Goal: Information Seeking & Learning: Learn about a topic

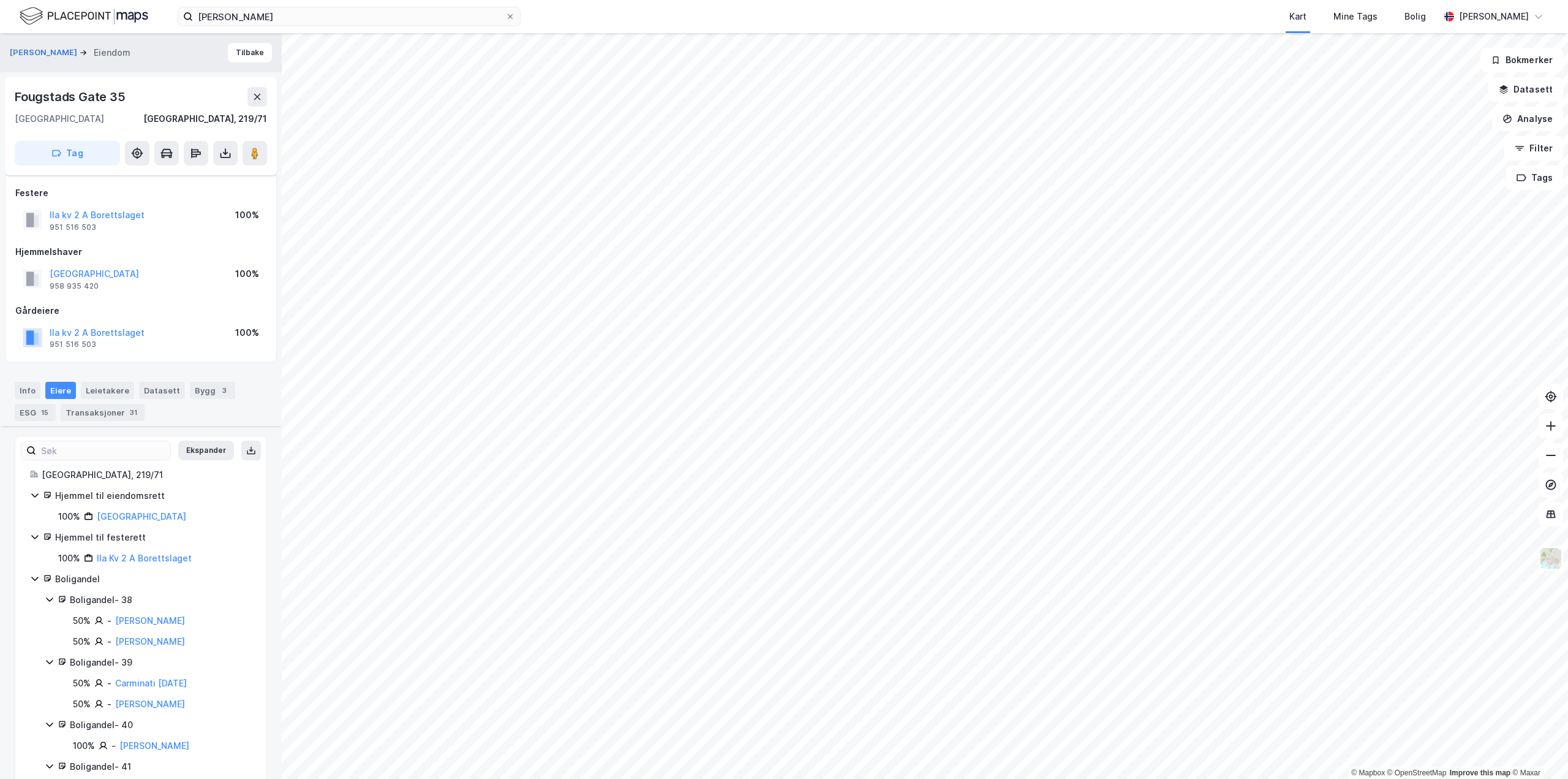
scroll to position [295, 0]
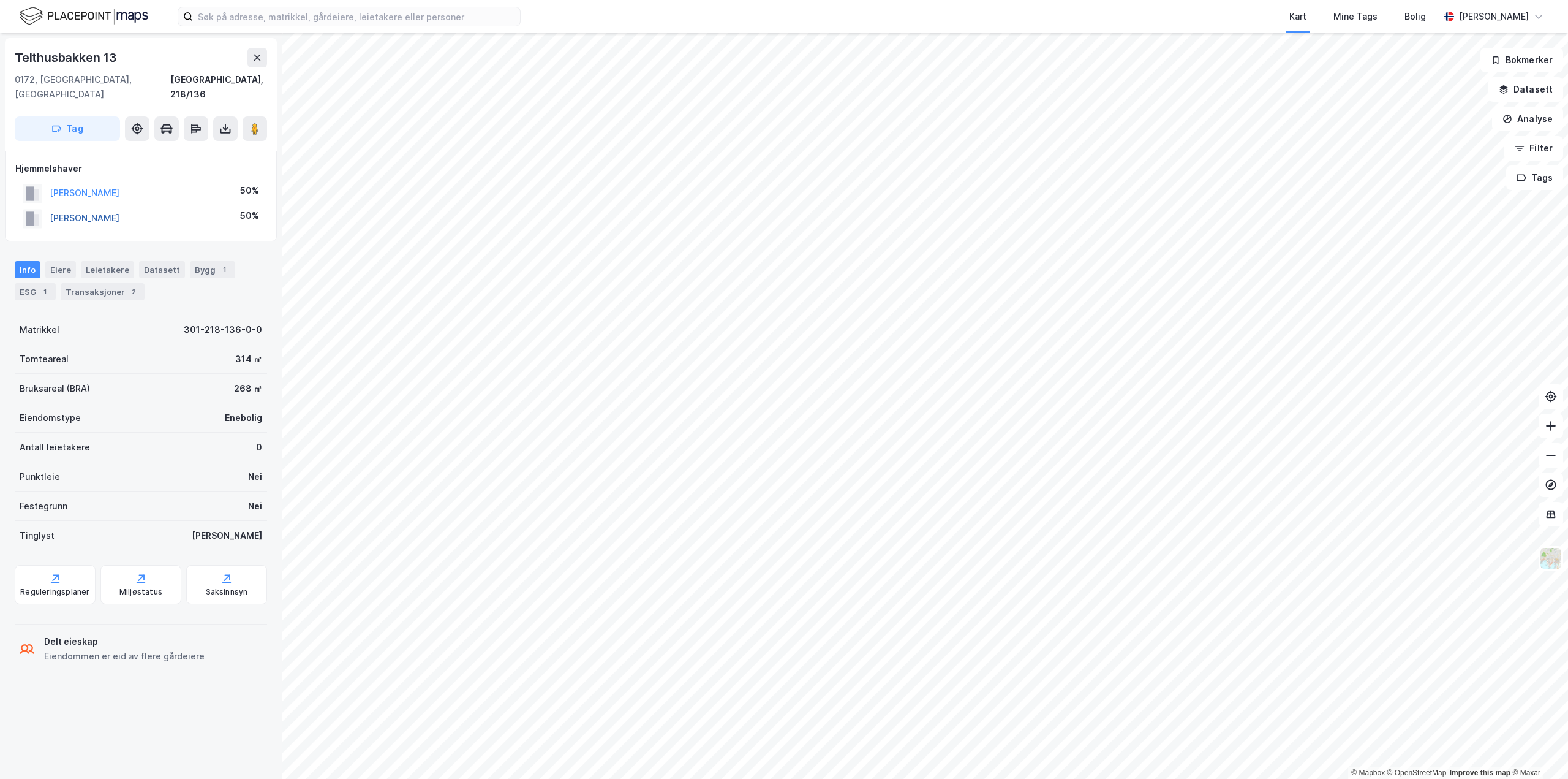
click at [0, 0] on button "HOVIG ANDREA BRÆIN" at bounding box center [0, 0] width 0 height 0
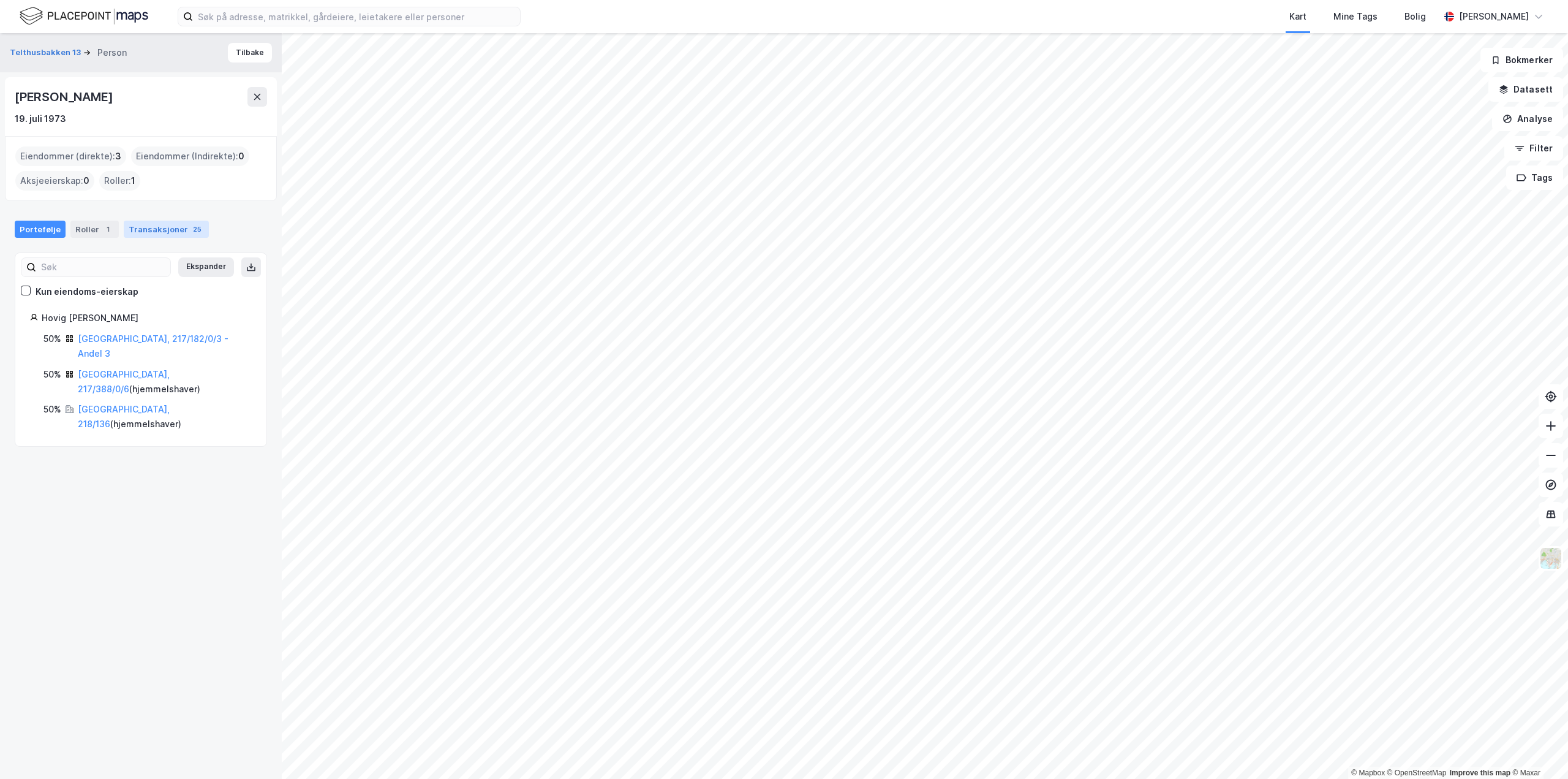
click at [155, 228] on div "Transaksjoner 25" at bounding box center [166, 229] width 85 height 17
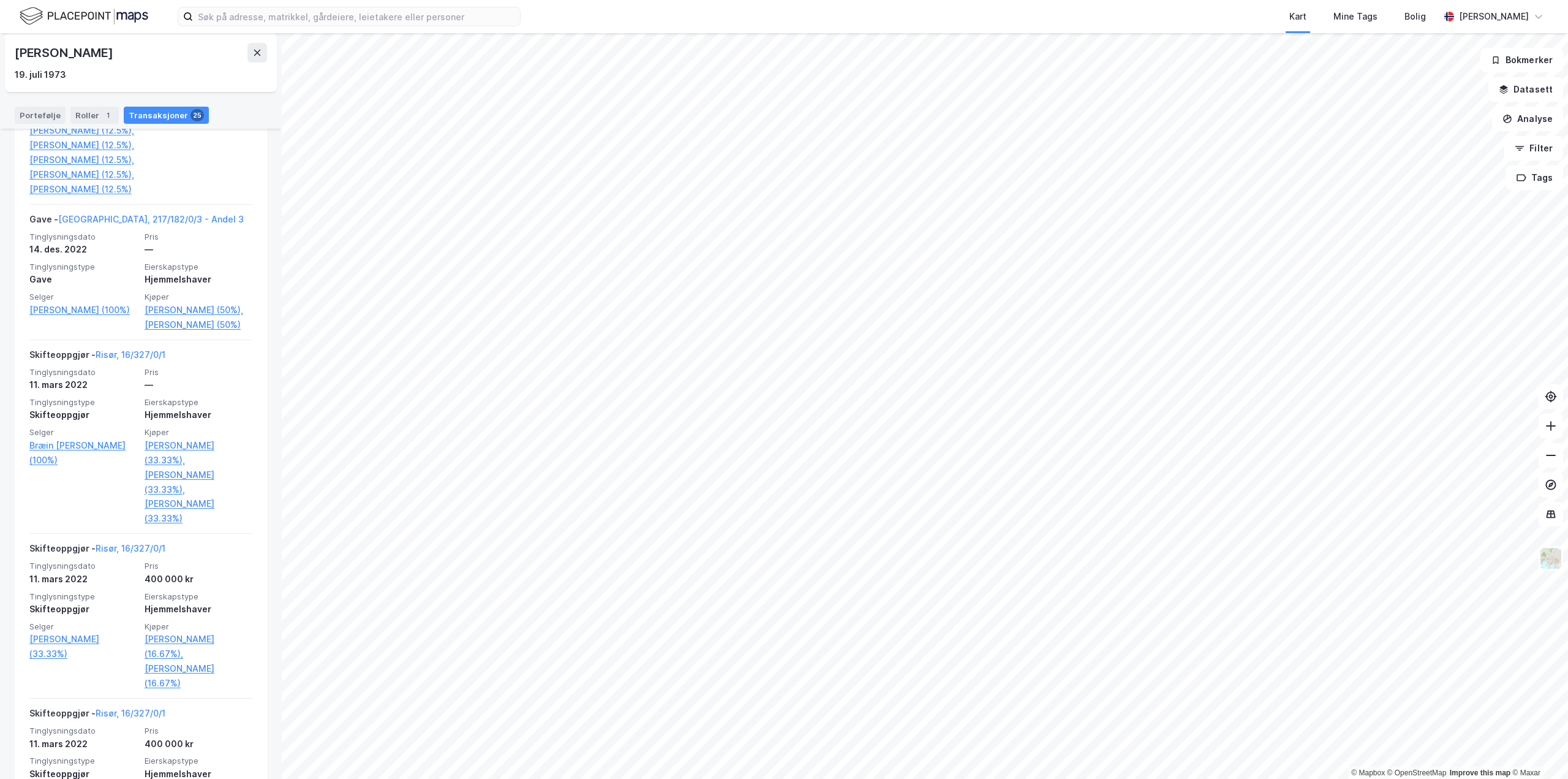
scroll to position [1960, 0]
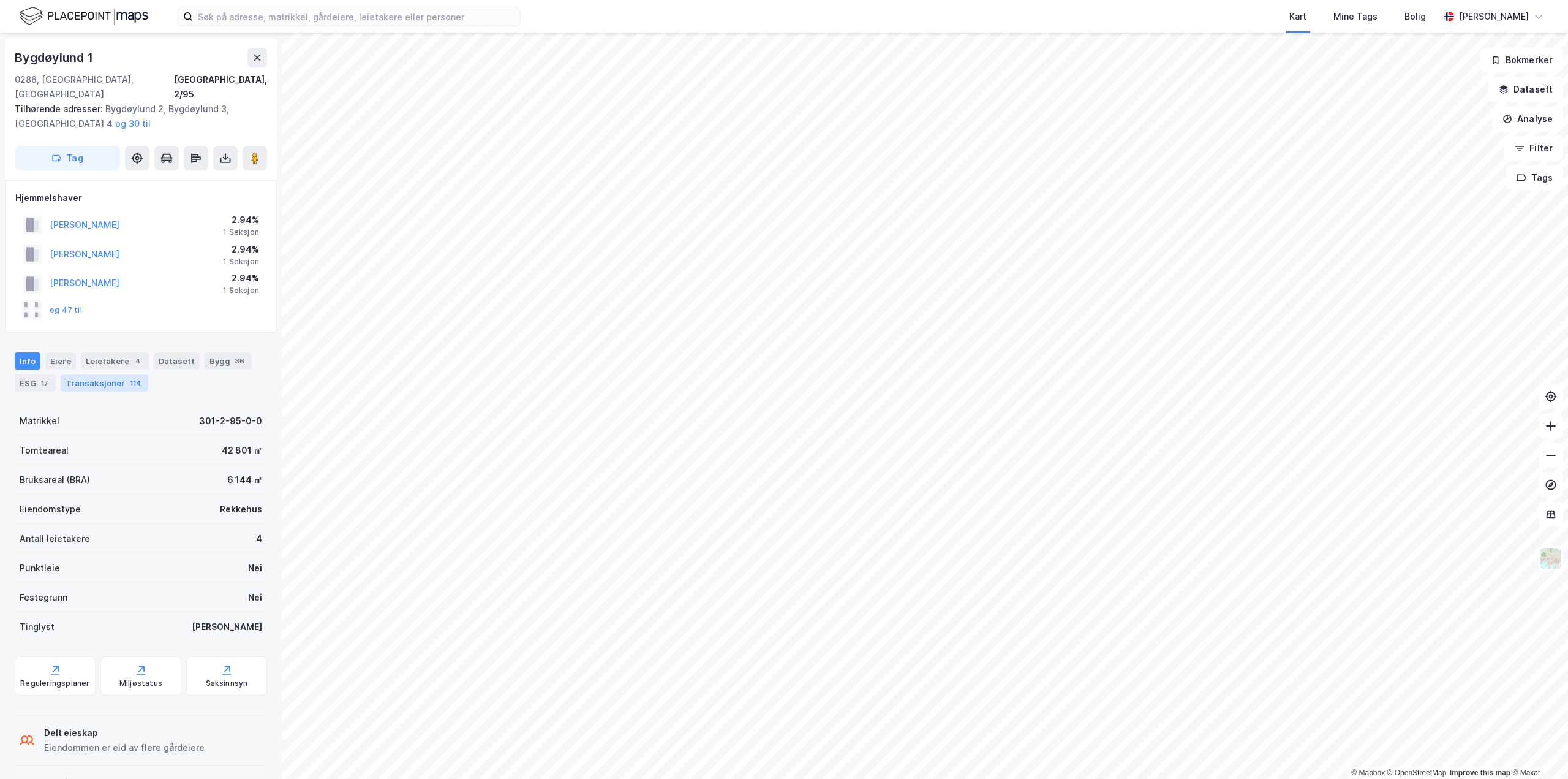
click at [89, 374] on div "Transaksjoner 114" at bounding box center [104, 383] width 88 height 17
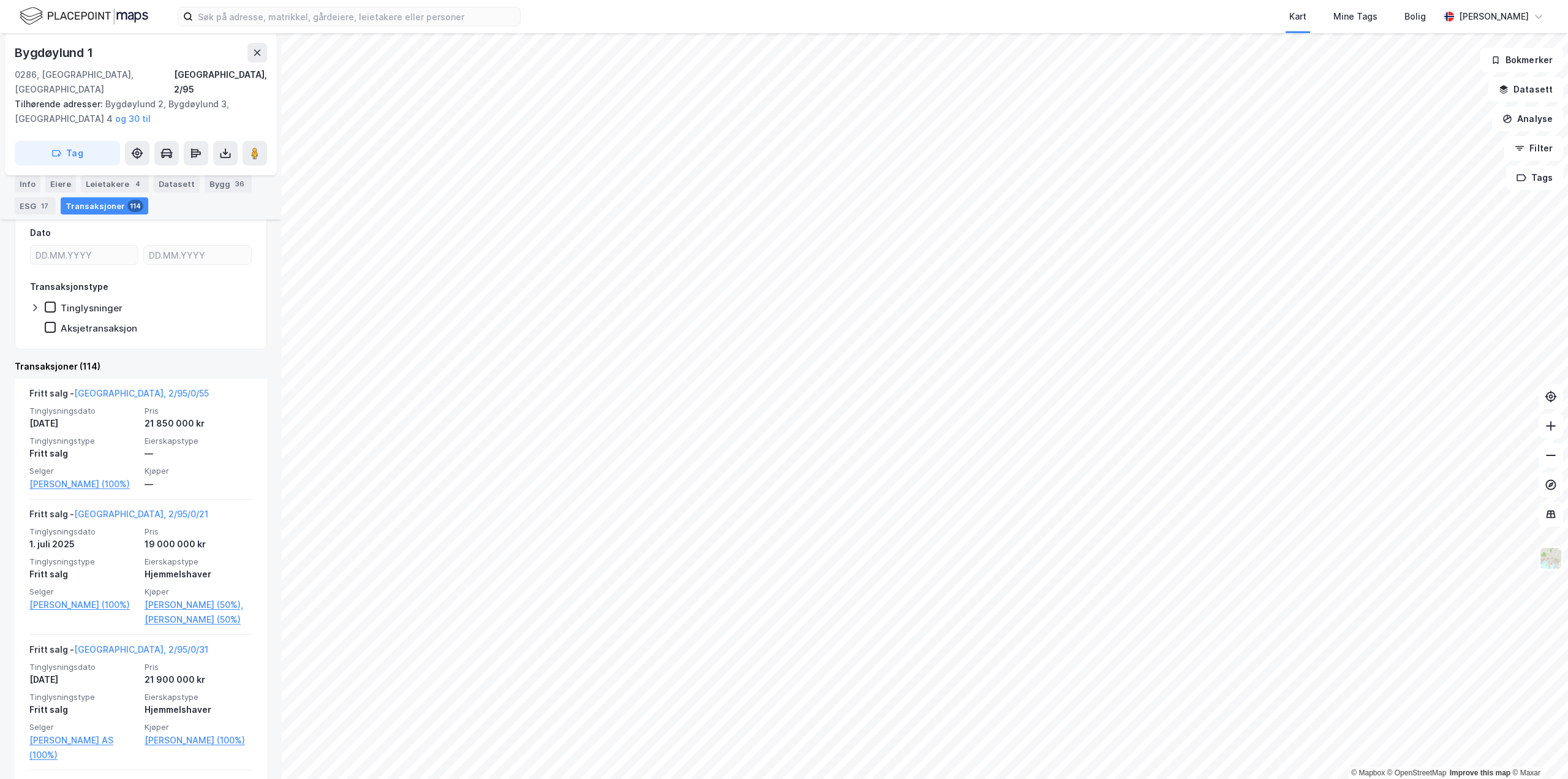
scroll to position [306, 0]
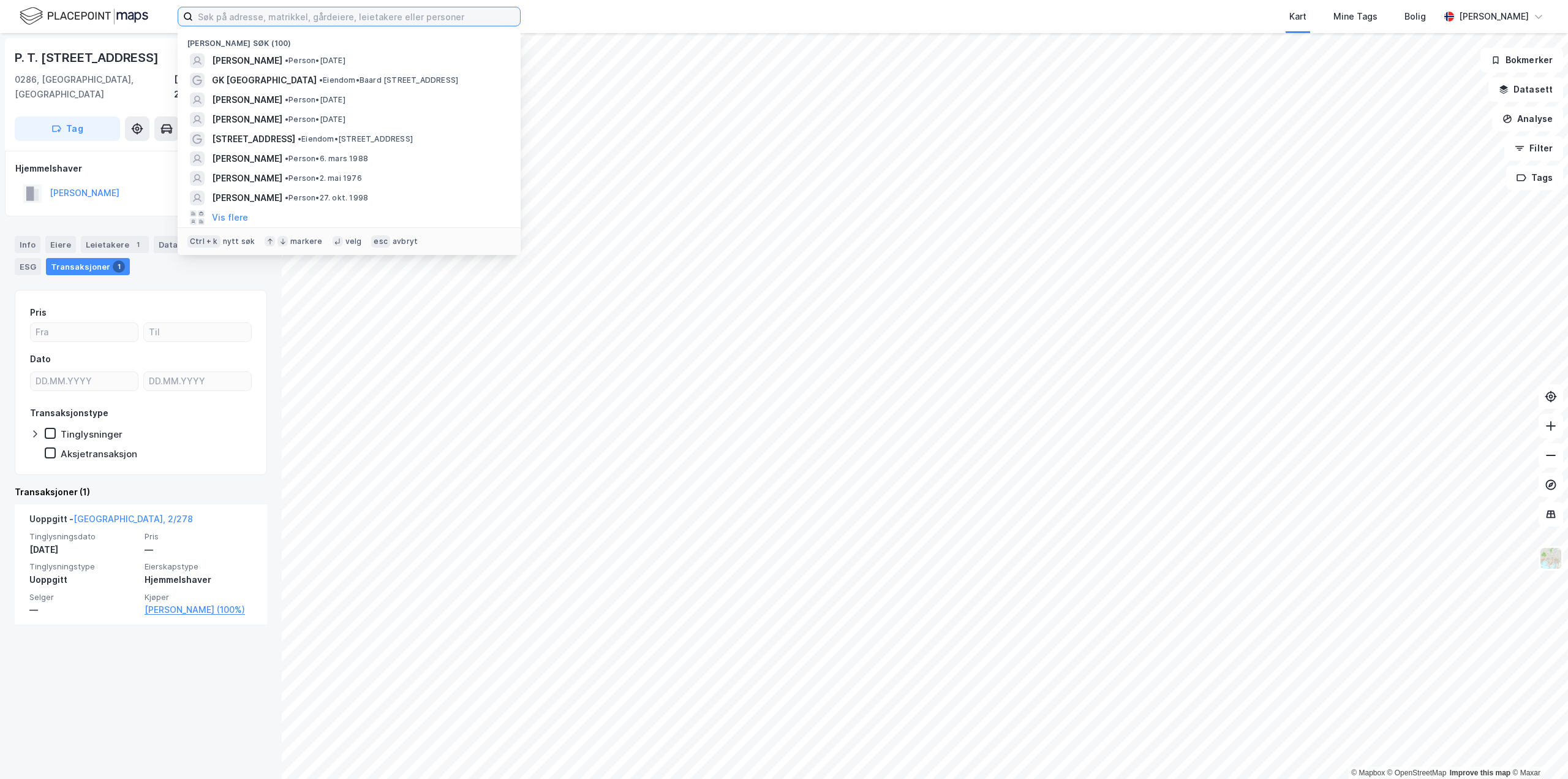
click at [343, 20] on input at bounding box center [356, 16] width 327 height 18
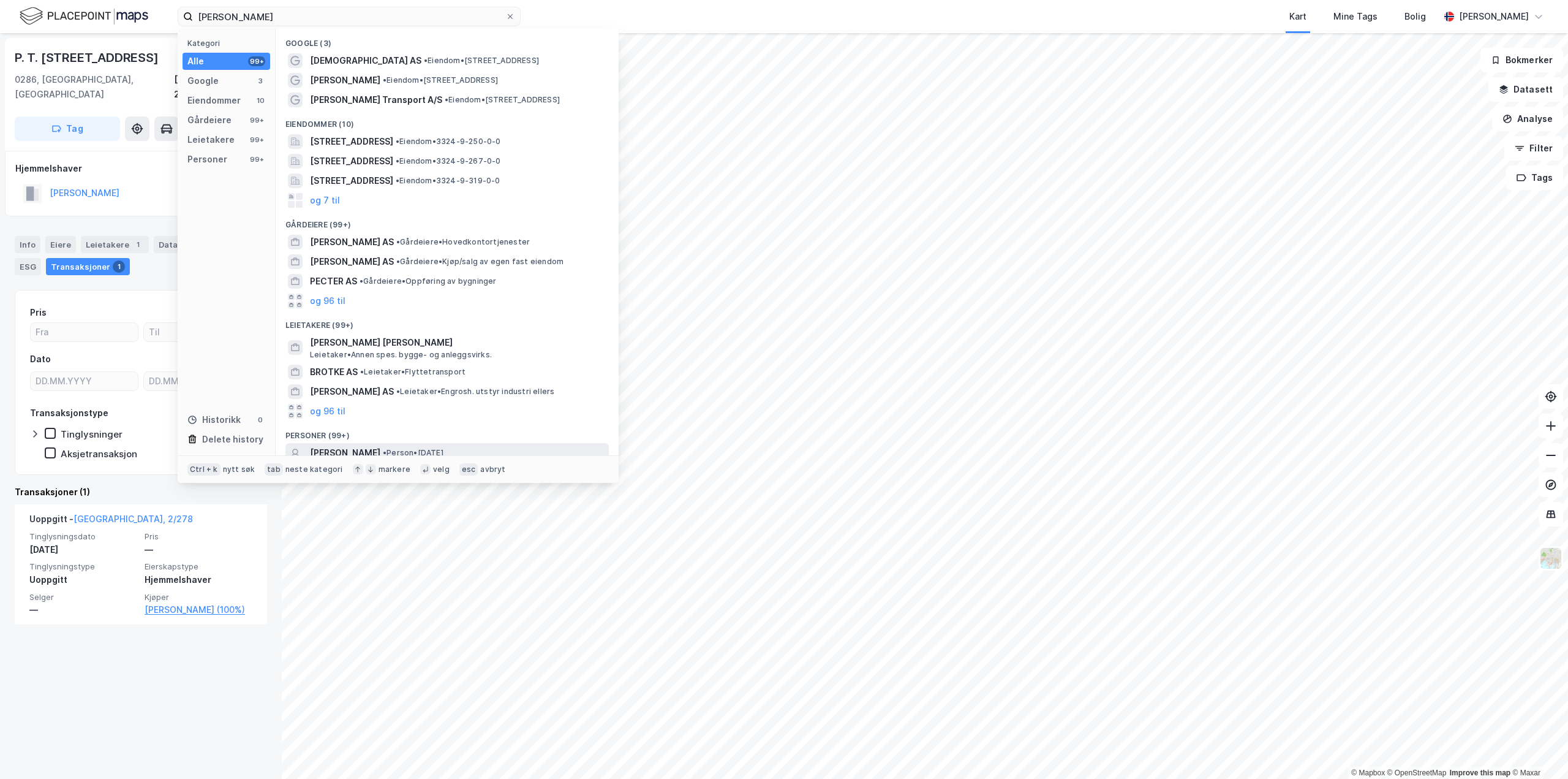
click at [386, 446] on div "PETTER BRØSKE • Person • 27. des. 1966" at bounding box center [458, 453] width 297 height 15
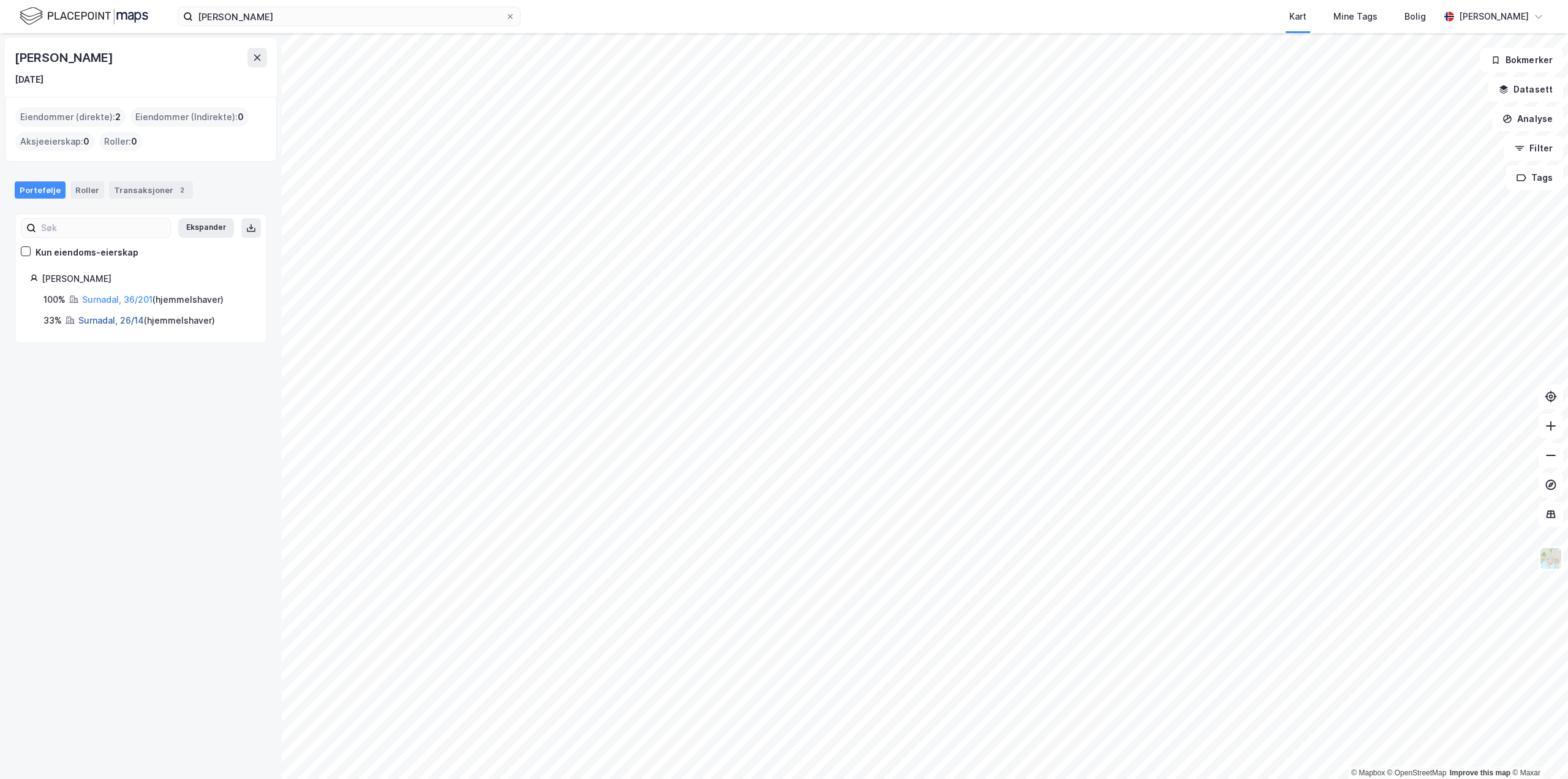
click at [115, 320] on link "Surnadal, 26/14" at bounding box center [111, 319] width 66 height 10
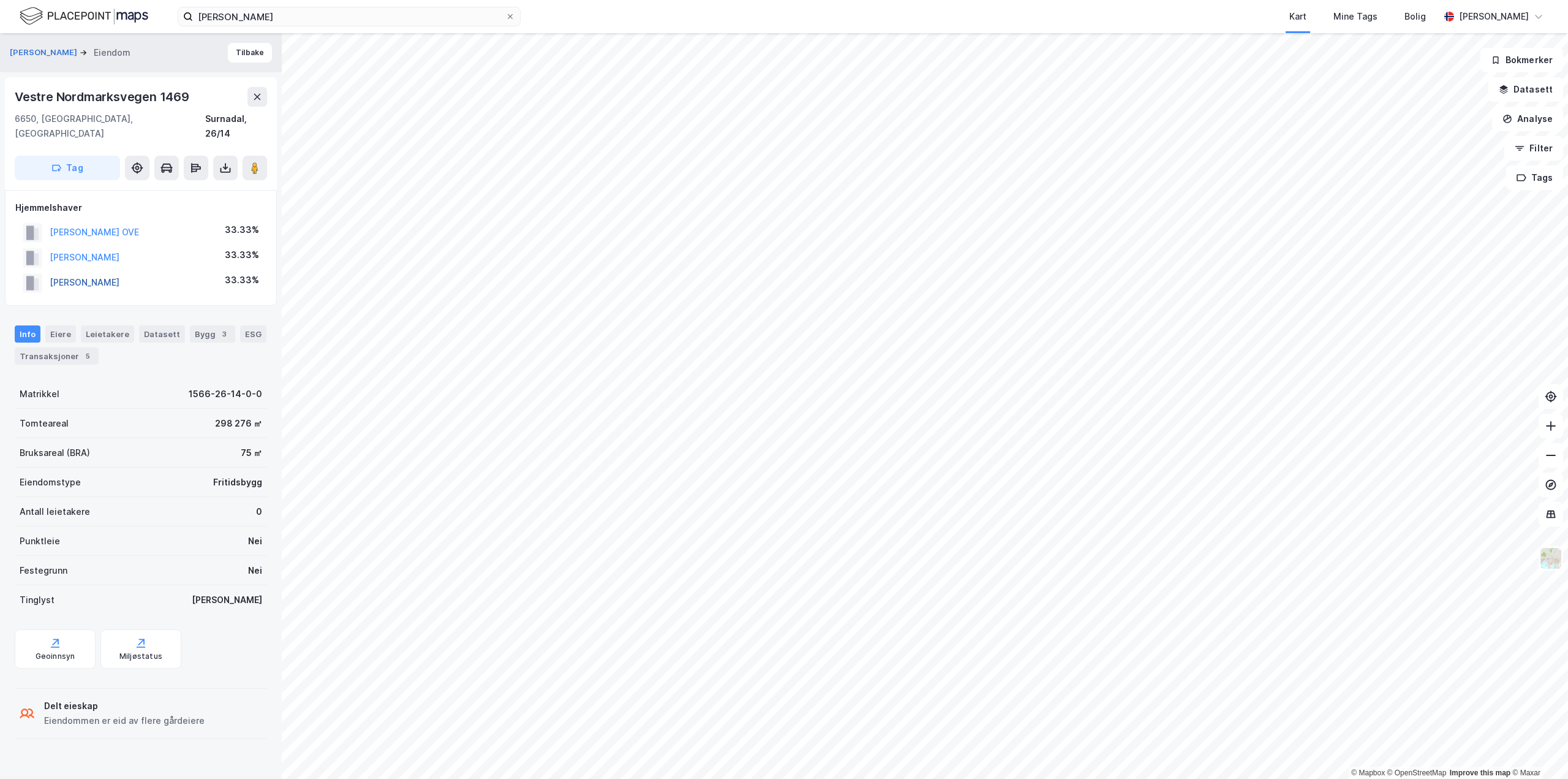
click at [0, 0] on button "BRØSKE PETTER" at bounding box center [0, 0] width 0 height 0
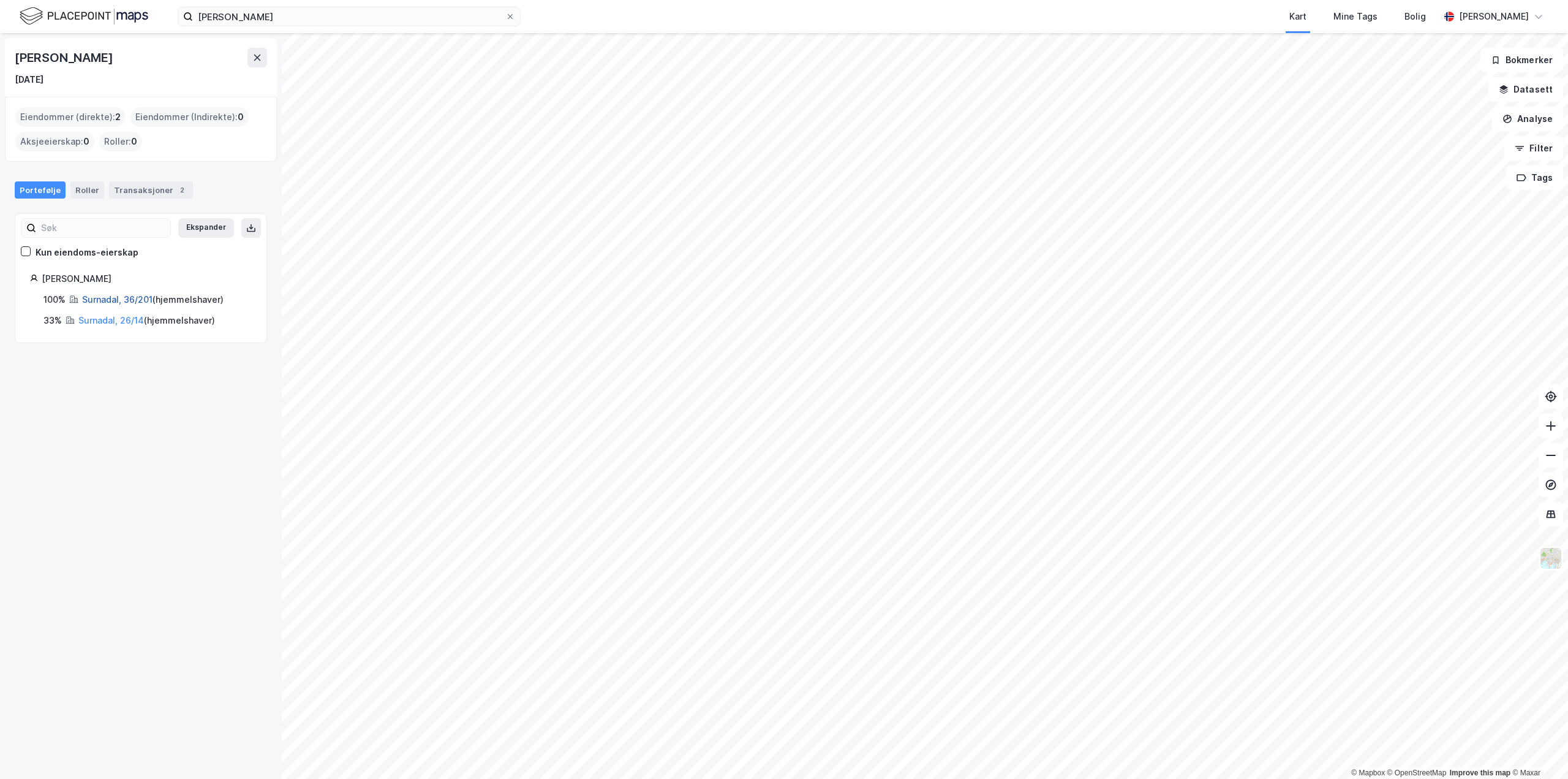
click at [97, 300] on link "Surnadal, 36/201" at bounding box center [118, 299] width 71 height 10
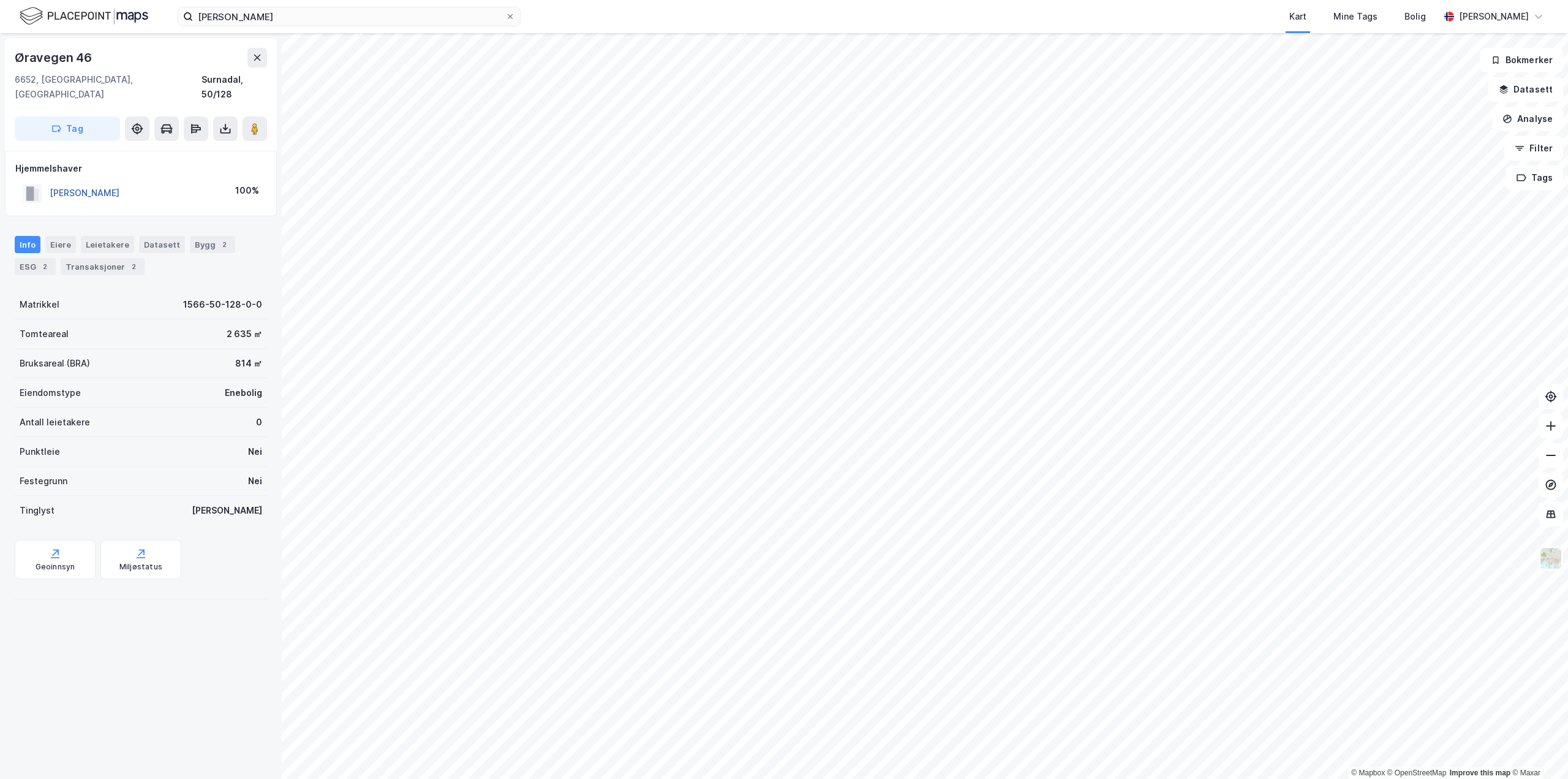
click at [0, 0] on button "LØSETH LARS OVE" at bounding box center [0, 0] width 0 height 0
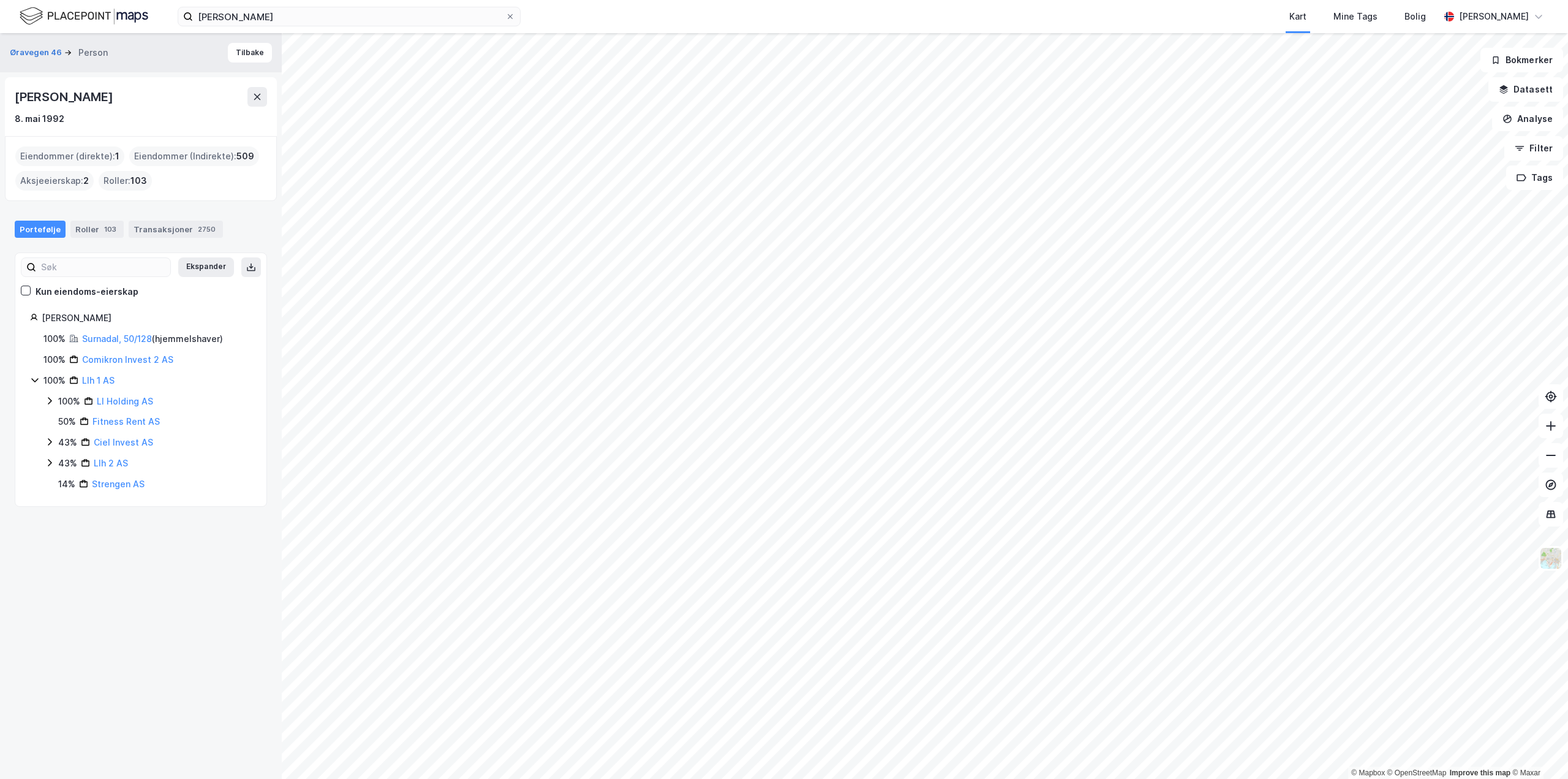
click at [45, 401] on icon at bounding box center [49, 401] width 9 height 9
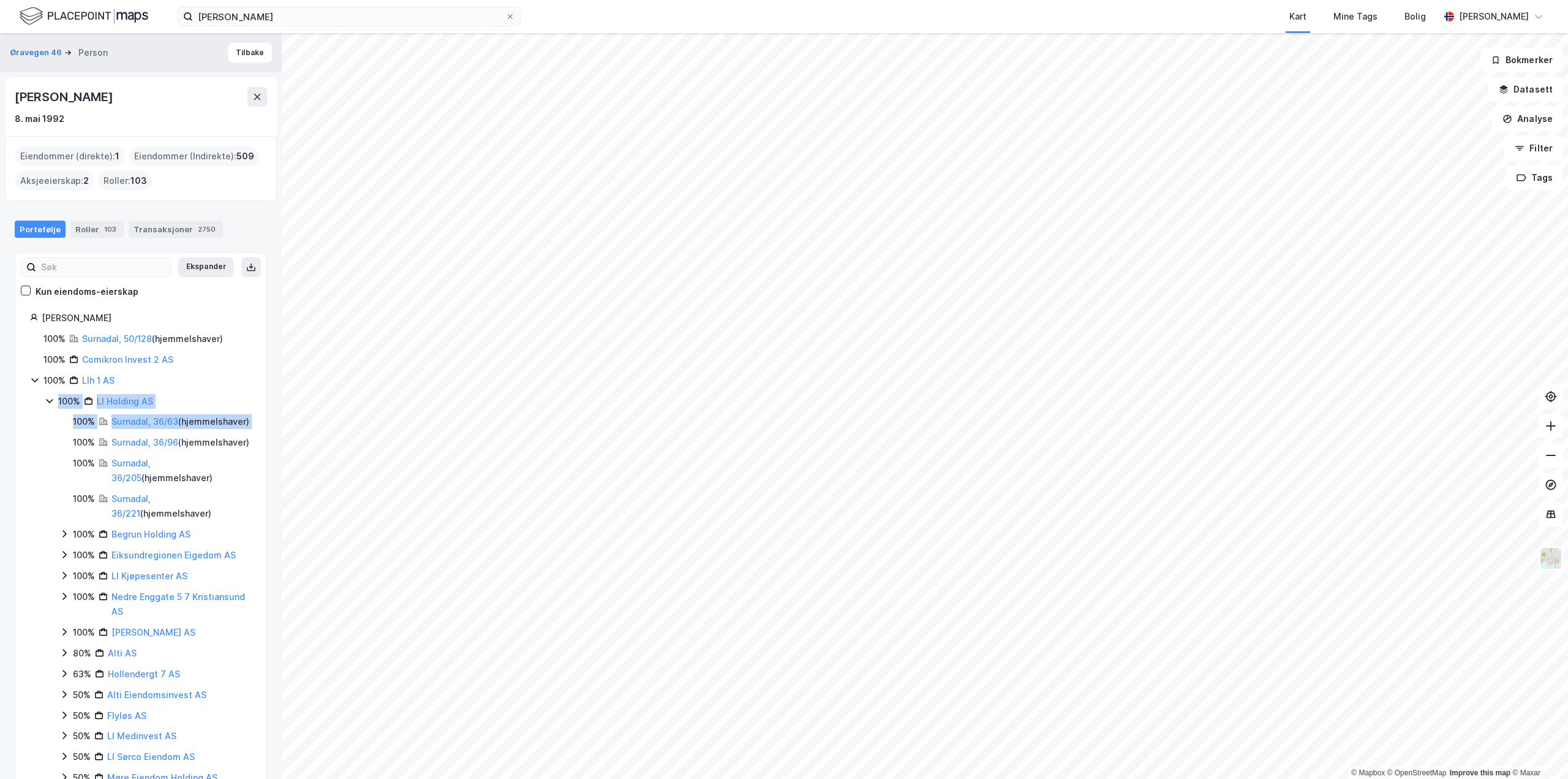
drag, startPoint x: 46, startPoint y: 402, endPoint x: 32, endPoint y: 449, distance: 49.0
click at [32, 449] on div "100% Llh 1 AS 100% Ll Holding AS 100% Surnadal, 36/63 ( hjemmelshaver ) 100% Su…" at bounding box center [140, 693] width 222 height 641
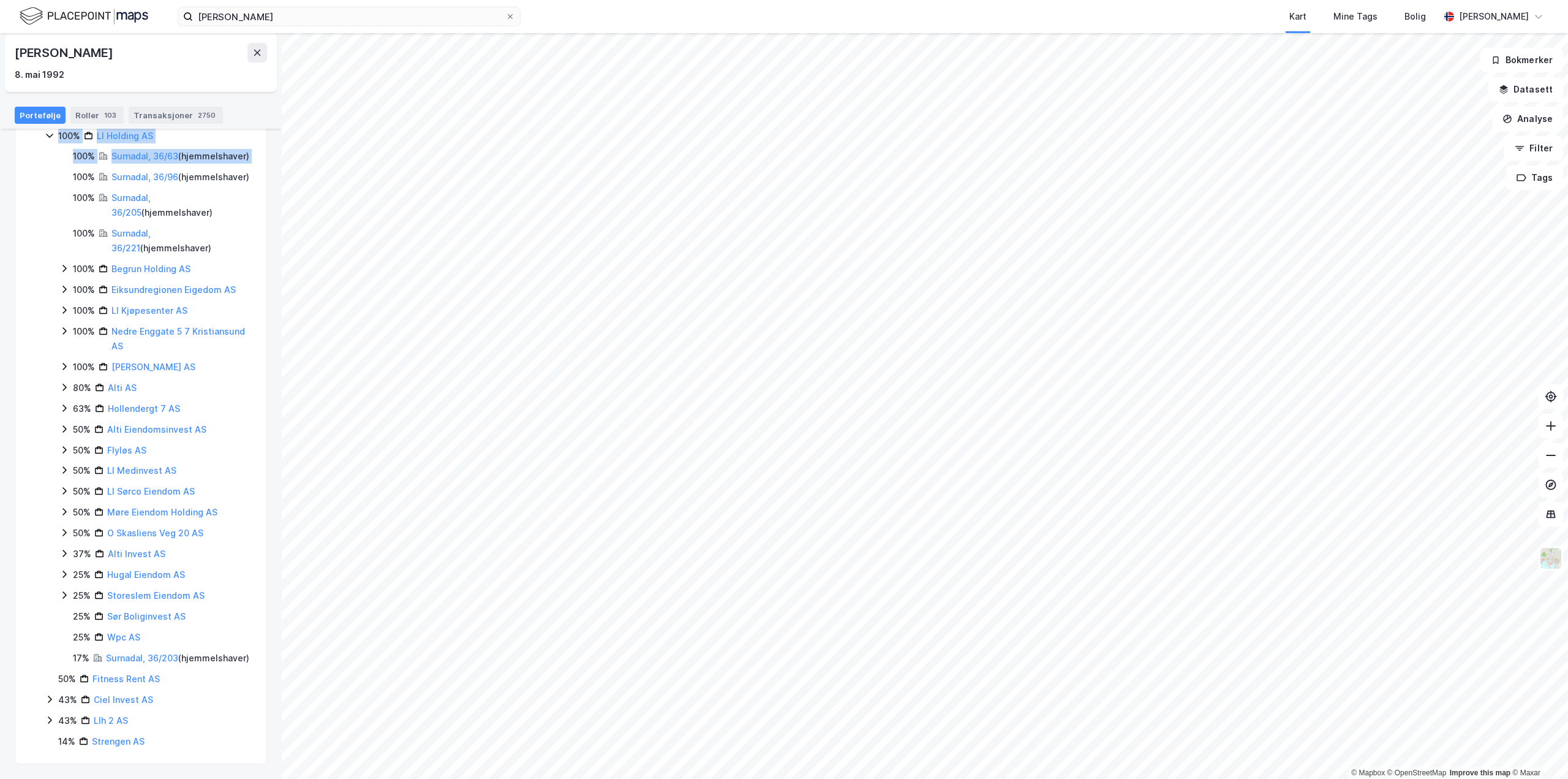
scroll to position [309, 0]
click at [67, 445] on icon at bounding box center [64, 450] width 9 height 9
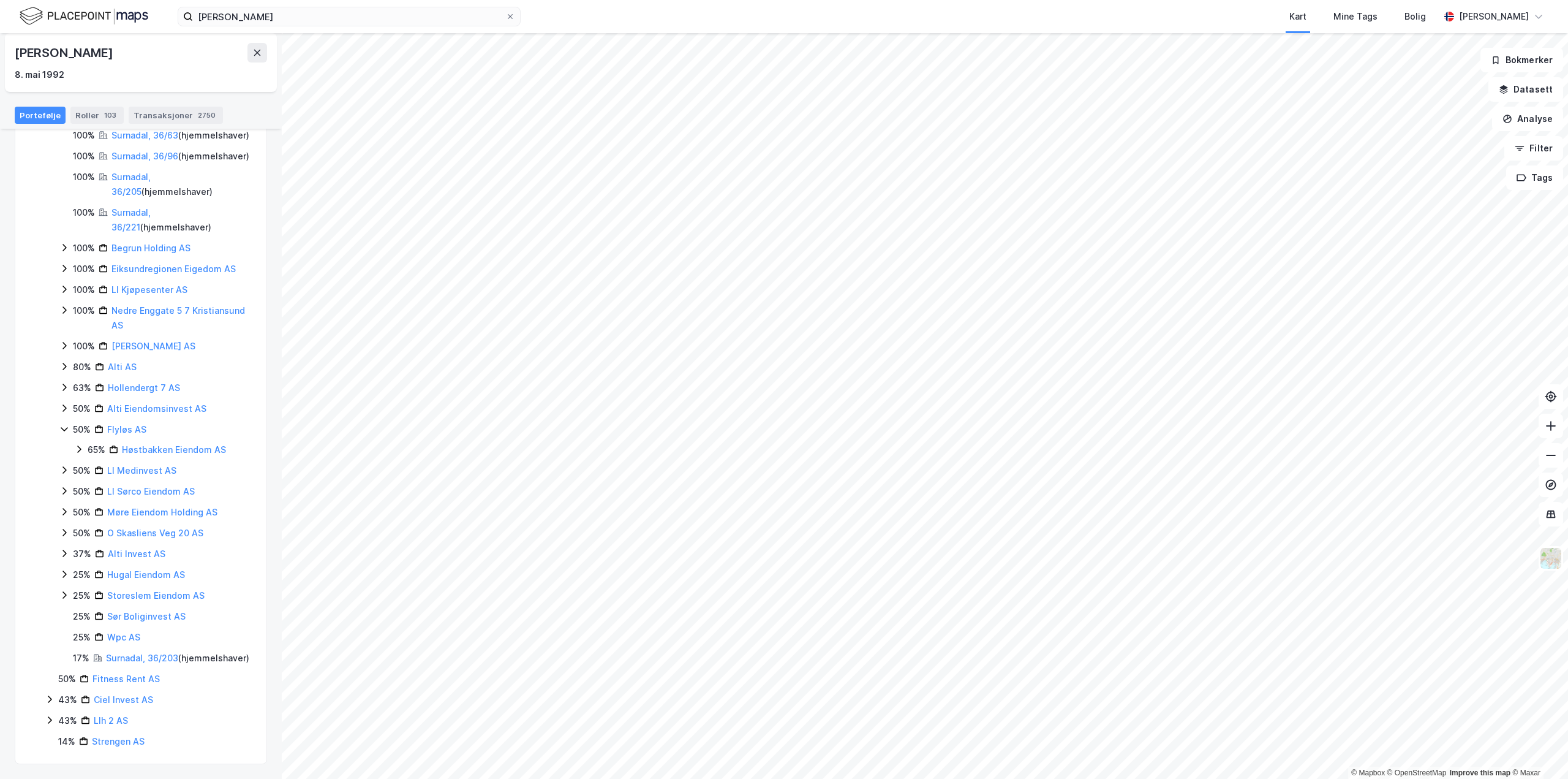
click at [61, 475] on icon at bounding box center [64, 470] width 9 height 9
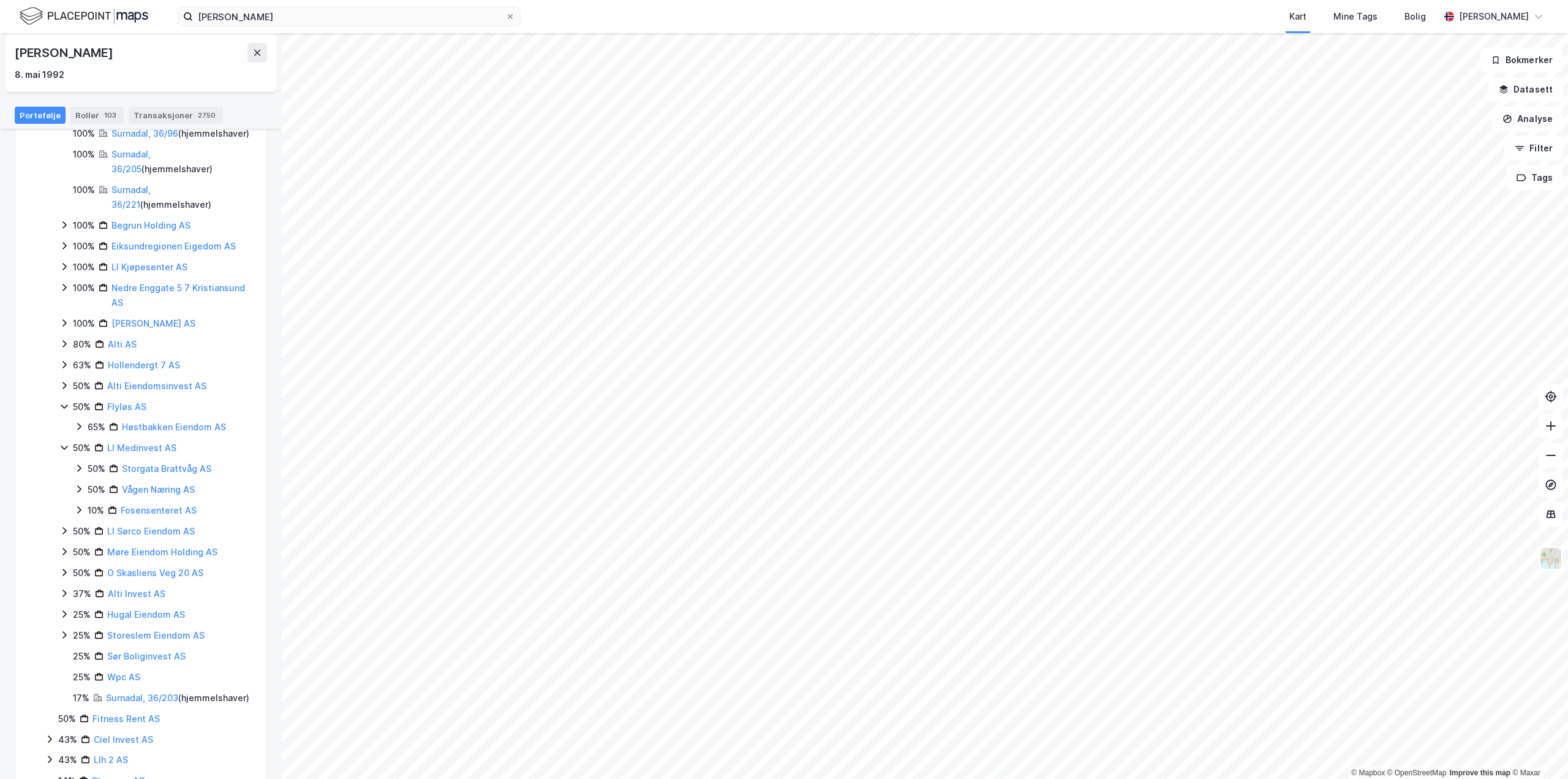
click at [64, 536] on icon at bounding box center [64, 530] width 9 height 9
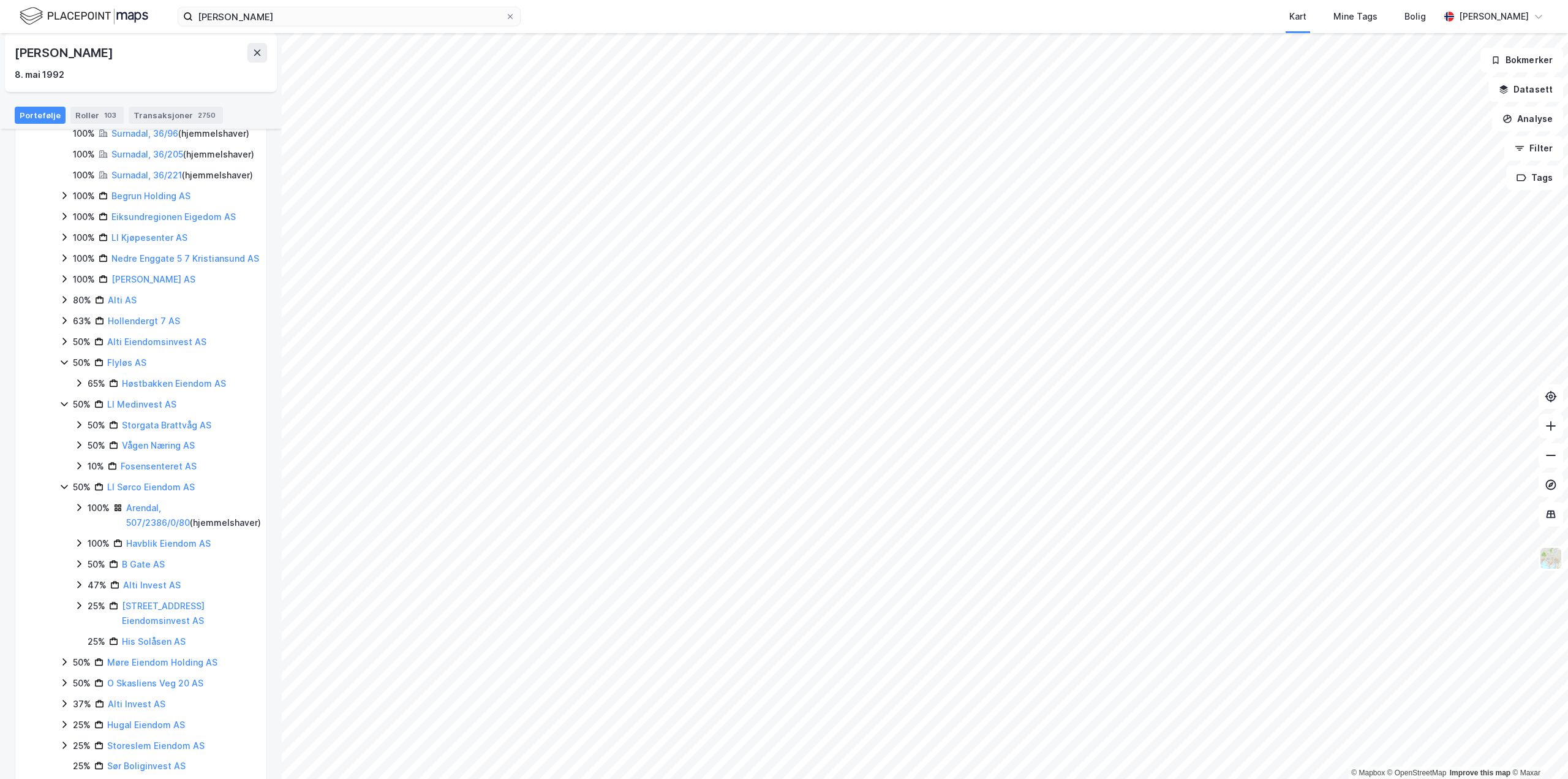
click at [75, 548] on icon at bounding box center [78, 543] width 9 height 9
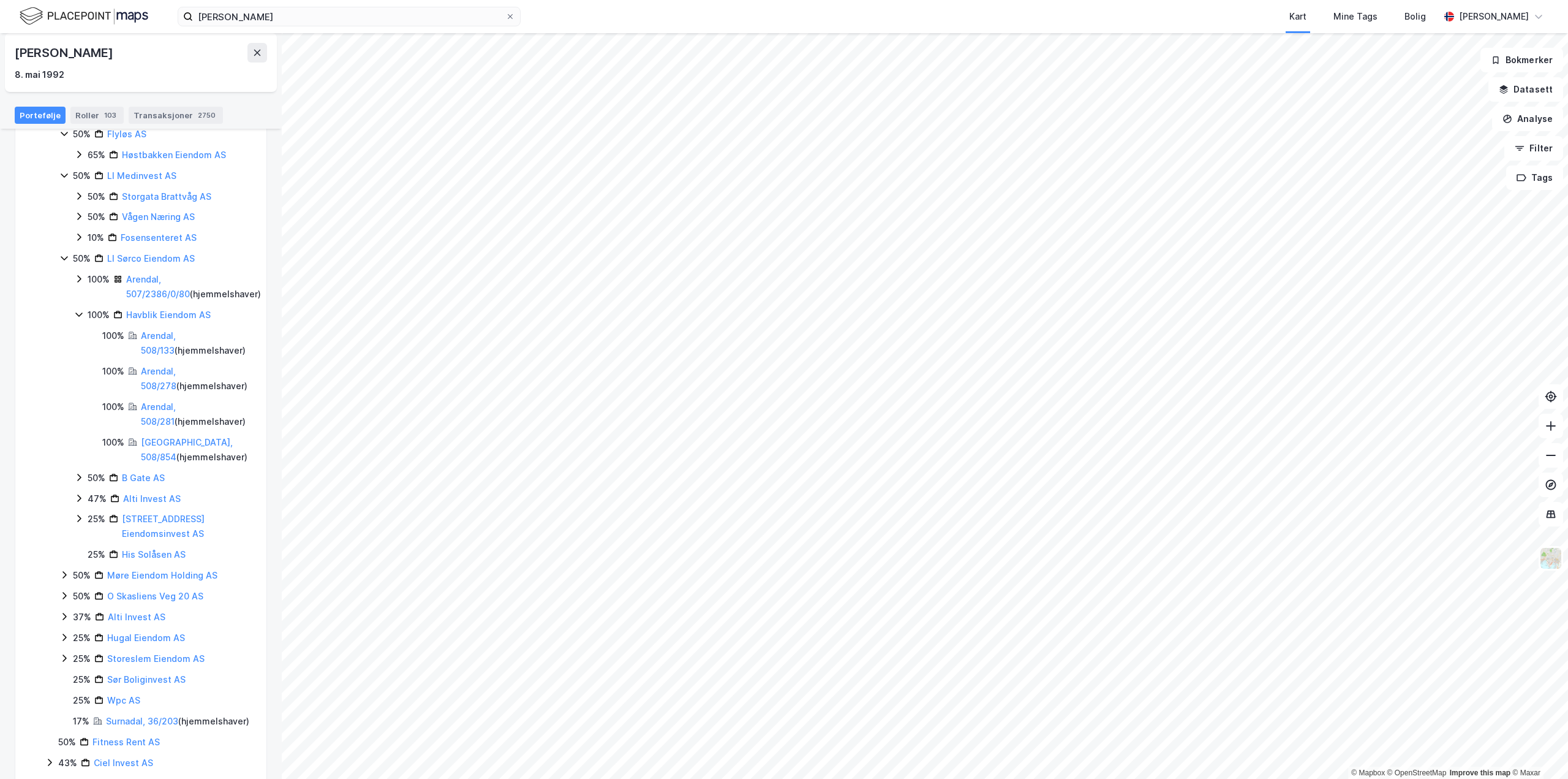
scroll to position [554, 0]
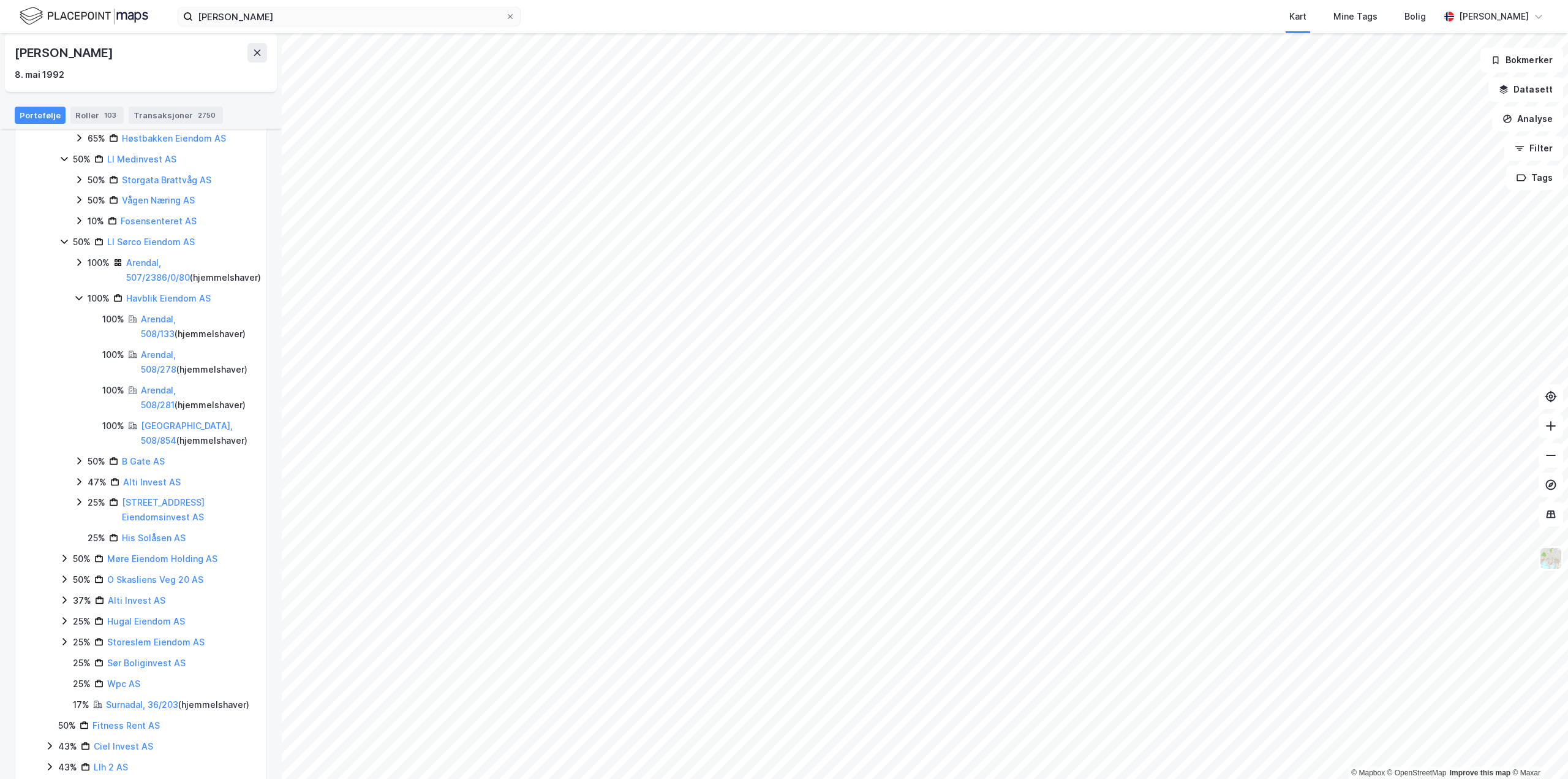
click at [78, 486] on icon at bounding box center [78, 482] width 9 height 9
click at [77, 525] on div "25% Bogstadveien 11 Eiendomsinvest AS" at bounding box center [167, 509] width 187 height 29
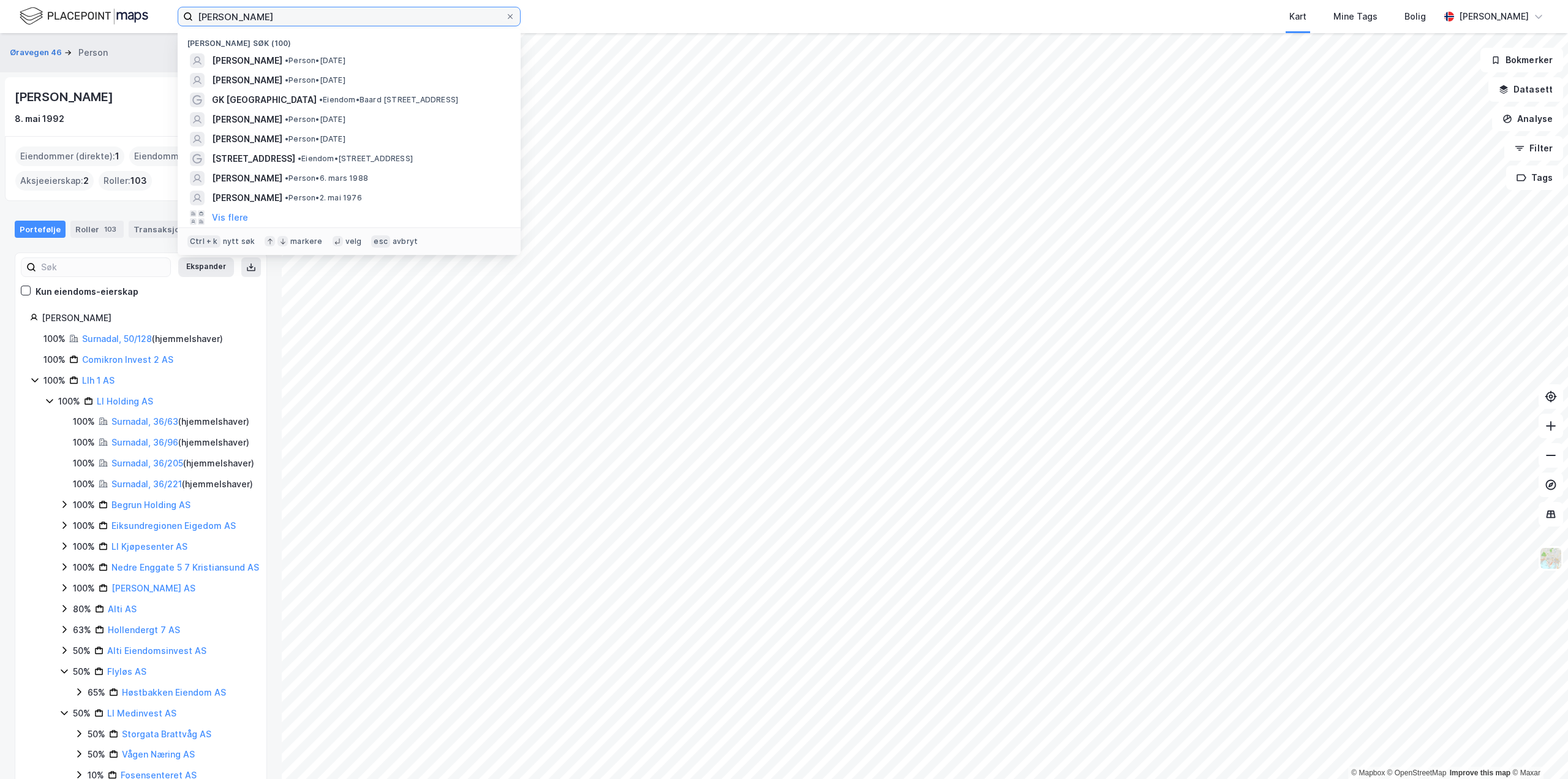
drag, startPoint x: 286, startPoint y: 20, endPoint x: 270, endPoint y: 21, distance: 16.0
click at [270, 21] on input "petter brøske" at bounding box center [349, 16] width 312 height 18
drag, startPoint x: 275, startPoint y: 17, endPoint x: 9, endPoint y: 18, distance: 266.0
click at [9, 18] on div "petter brøske Nylige søk (100) PETTER BRØSKE • Person • 27. des. 1966 HENRIK VA…" at bounding box center [784, 16] width 1568 height 33
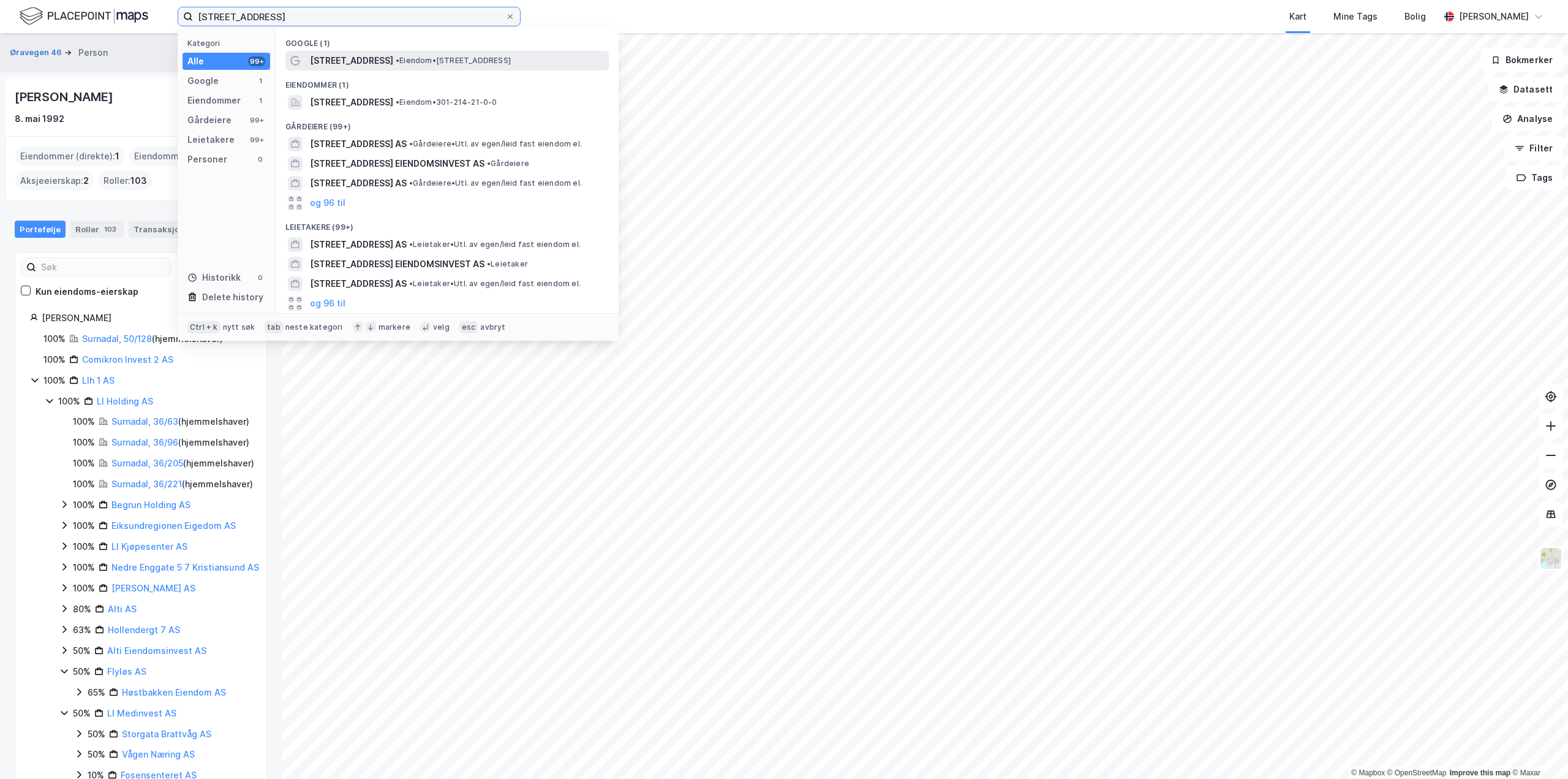
type input "bogstadveien 11"
click at [391, 51] on div "Bogstadveien 11 • Eiendom • Bogstadveien 11, 0355 Oslo" at bounding box center [447, 60] width 323 height 20
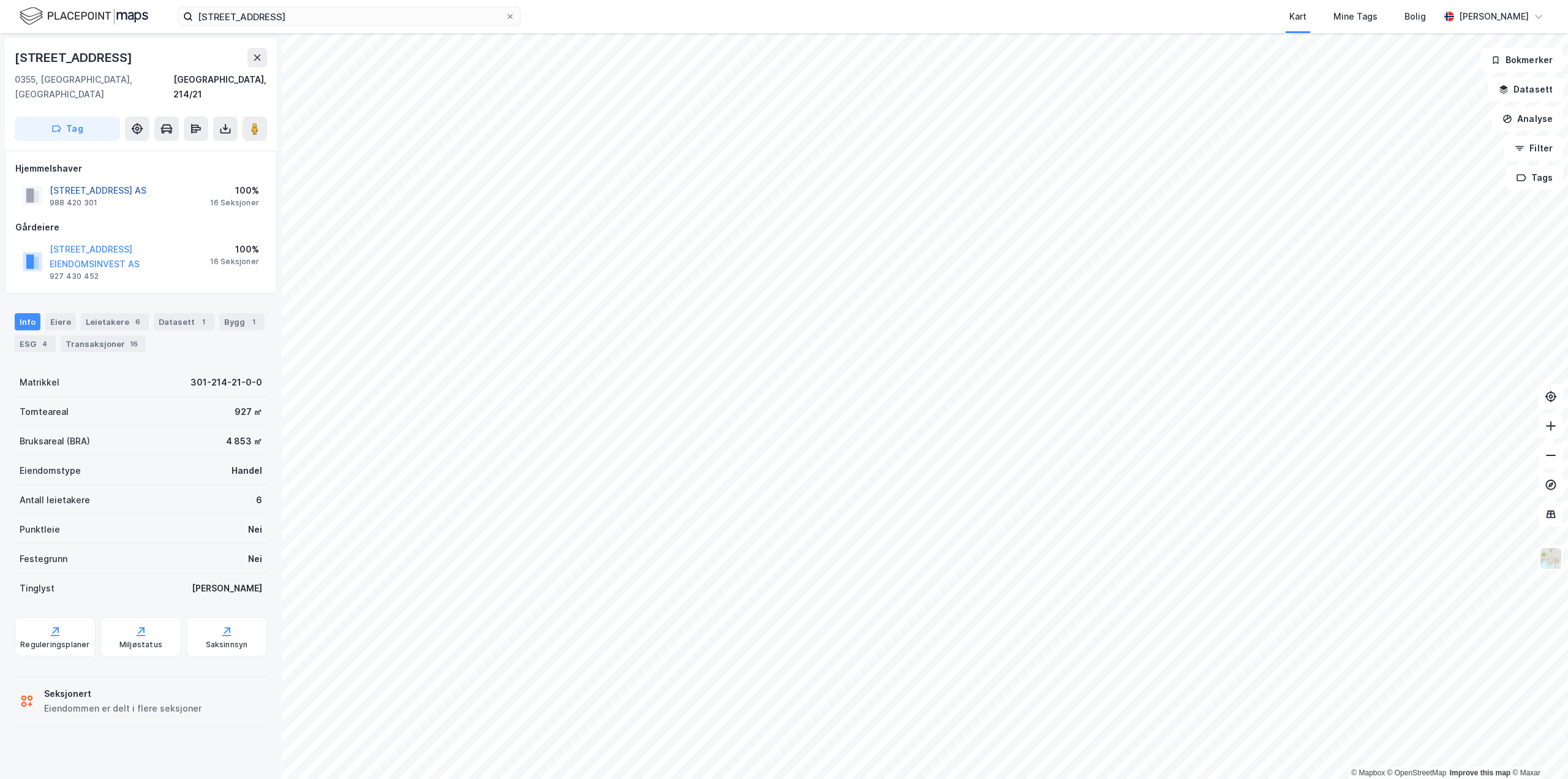
click at [0, 0] on button "BOGSTADVEIEN 11 AS" at bounding box center [0, 0] width 0 height 0
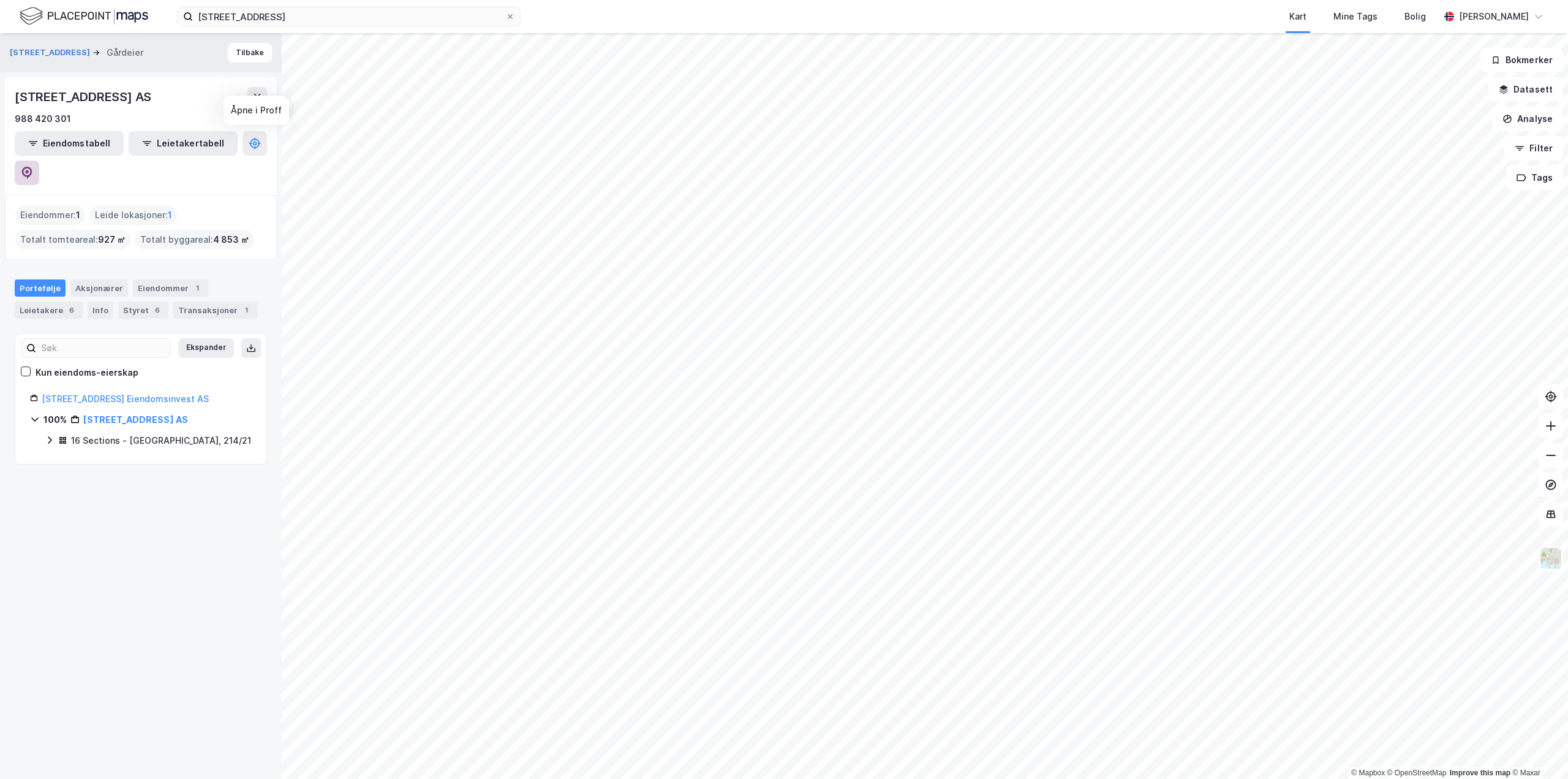
click at [33, 166] on icon at bounding box center [27, 173] width 13 height 13
